Goal: Navigation & Orientation: Find specific page/section

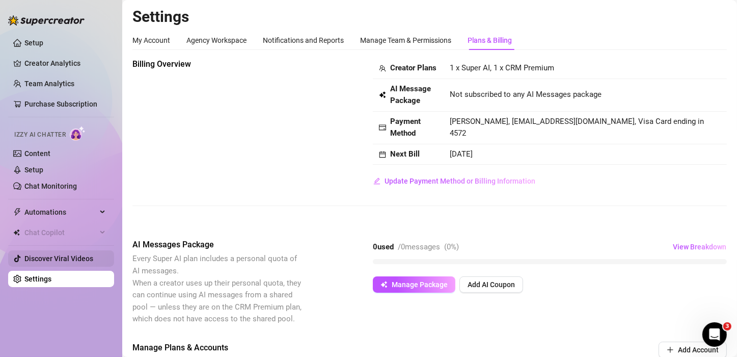
click at [83, 256] on link "Discover Viral Videos" at bounding box center [58, 258] width 69 height 8
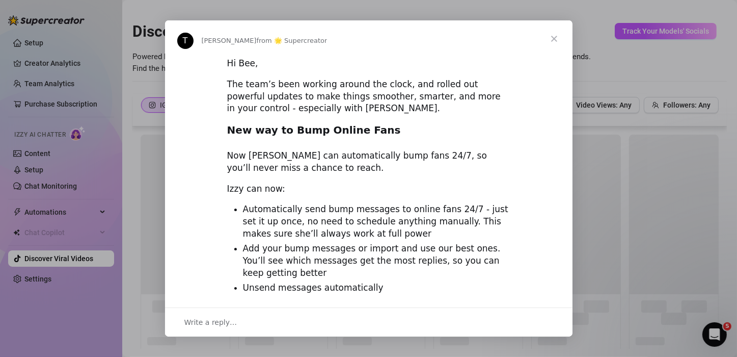
click at [553, 34] on span "Close" at bounding box center [554, 38] width 37 height 37
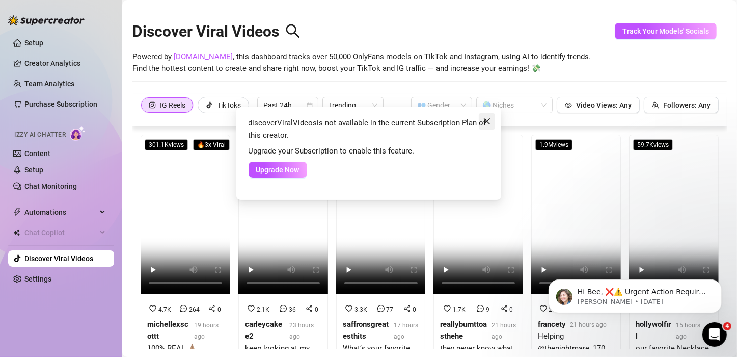
click at [490, 121] on icon "close" at bounding box center [487, 121] width 8 height 8
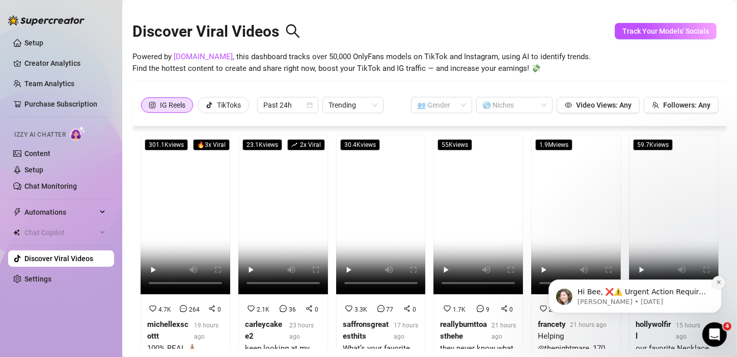
click at [717, 281] on icon "Dismiss notification" at bounding box center [718, 282] width 4 height 4
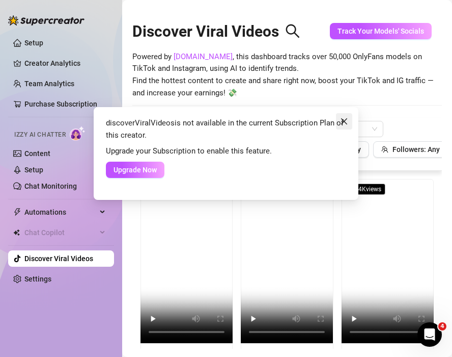
click at [346, 117] on icon "close" at bounding box center [344, 121] width 8 height 8
